Goal: Information Seeking & Learning: Learn about a topic

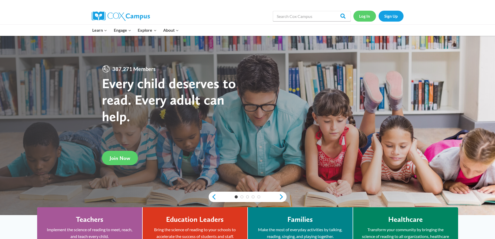
click at [361, 17] on link "Log In" at bounding box center [365, 16] width 23 height 11
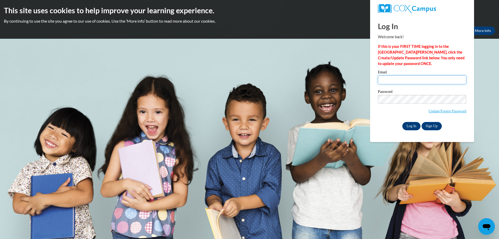
type input "smthmagg@aol.com"
click at [408, 125] on input "Log In" at bounding box center [412, 126] width 18 height 8
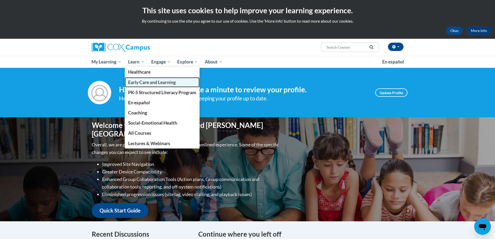
click at [156, 81] on span "Early Care and Learning" at bounding box center [152, 82] width 48 height 5
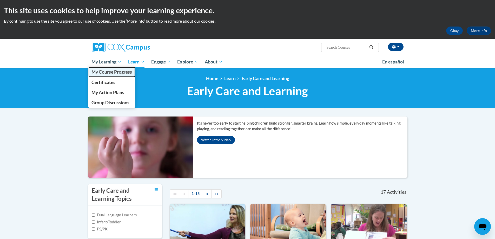
click at [98, 70] on span "My Course Progress" at bounding box center [112, 71] width 41 height 5
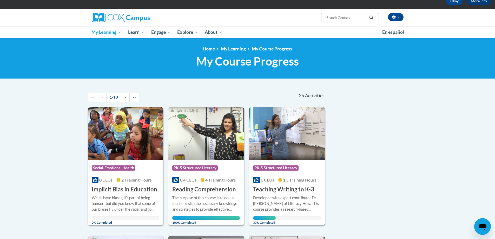
scroll to position [104, 0]
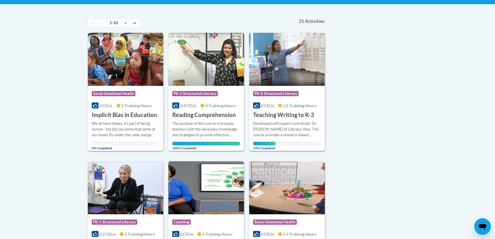
click at [281, 113] on h3 "Teaching Writing to K-3" at bounding box center [283, 115] width 61 height 8
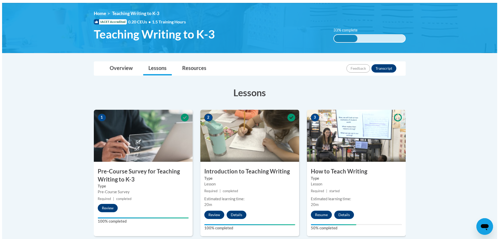
scroll to position [130, 0]
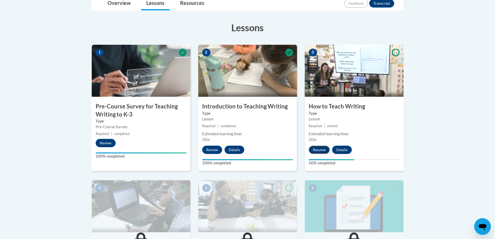
click at [325, 150] on button "Resume" at bounding box center [319, 150] width 21 height 8
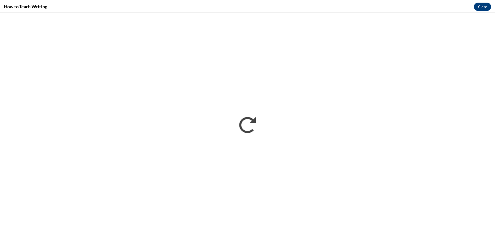
scroll to position [0, 0]
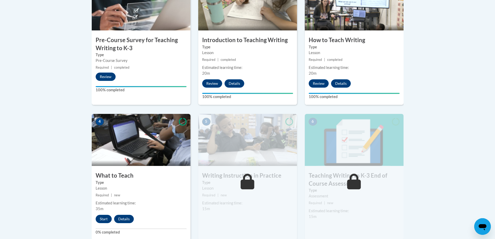
scroll to position [208, 0]
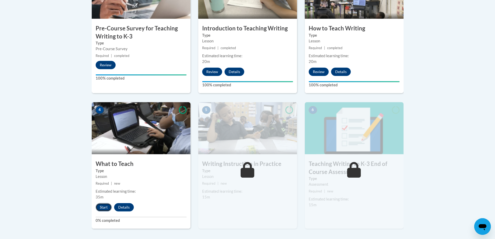
click at [98, 208] on button "Start" at bounding box center [104, 207] width 16 height 8
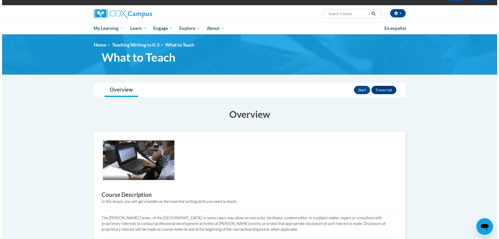
scroll to position [104, 0]
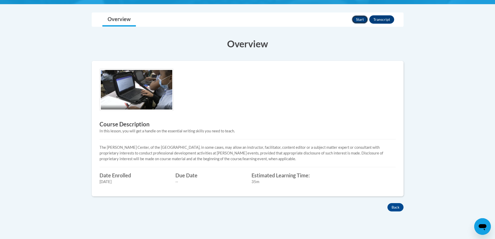
click at [364, 21] on button "Start" at bounding box center [360, 19] width 16 height 8
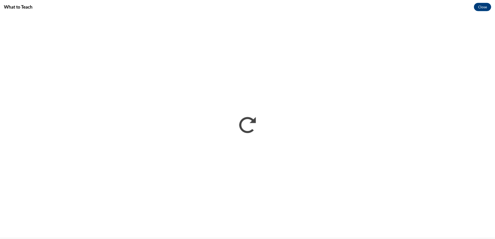
scroll to position [0, 0]
click at [492, 8] on button "Close" at bounding box center [486, 6] width 17 height 8
